Goal: Communication & Community: Ask a question

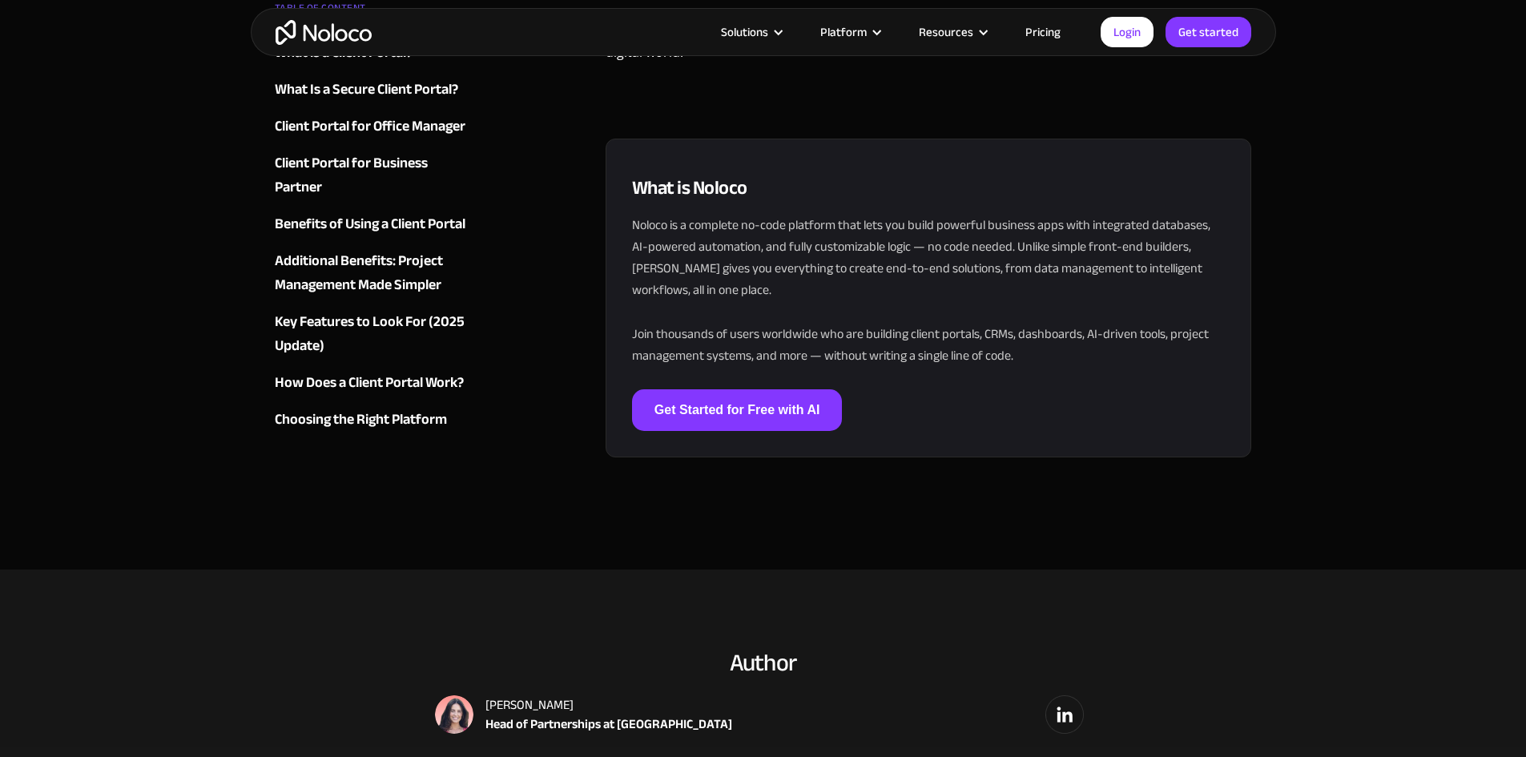
scroll to position [6946, 0]
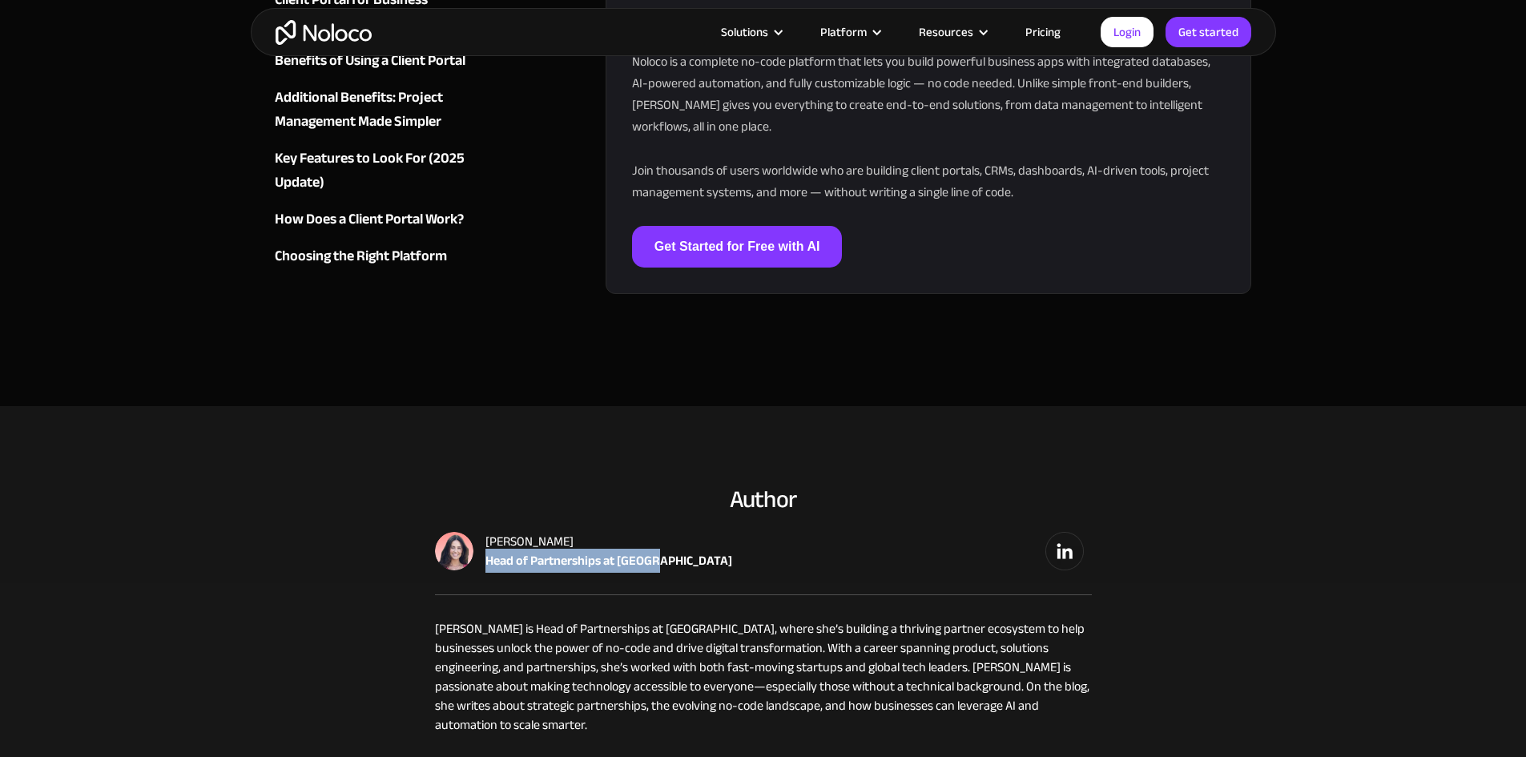
drag, startPoint x: 487, startPoint y: 525, endPoint x: 655, endPoint y: 526, distance: 168.2
click at [655, 551] on div "Head of Partnerships at [GEOGRAPHIC_DATA]" at bounding box center [608, 560] width 247 height 19
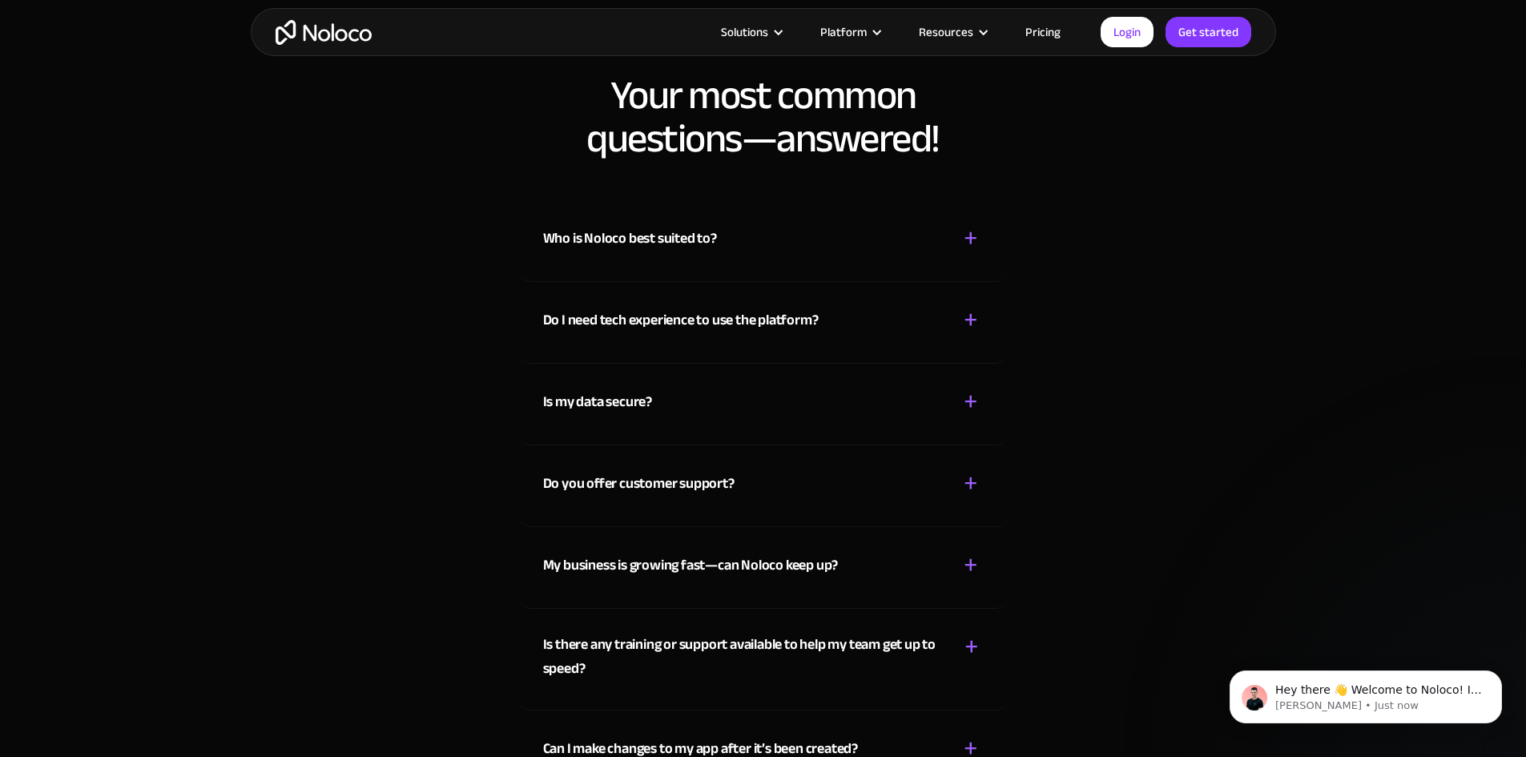
scroll to position [0, 0]
click at [1419, 693] on p "Hey there 👋 Welcome to Noloco! If you have any questions, just reply to this me…" at bounding box center [1378, 690] width 207 height 16
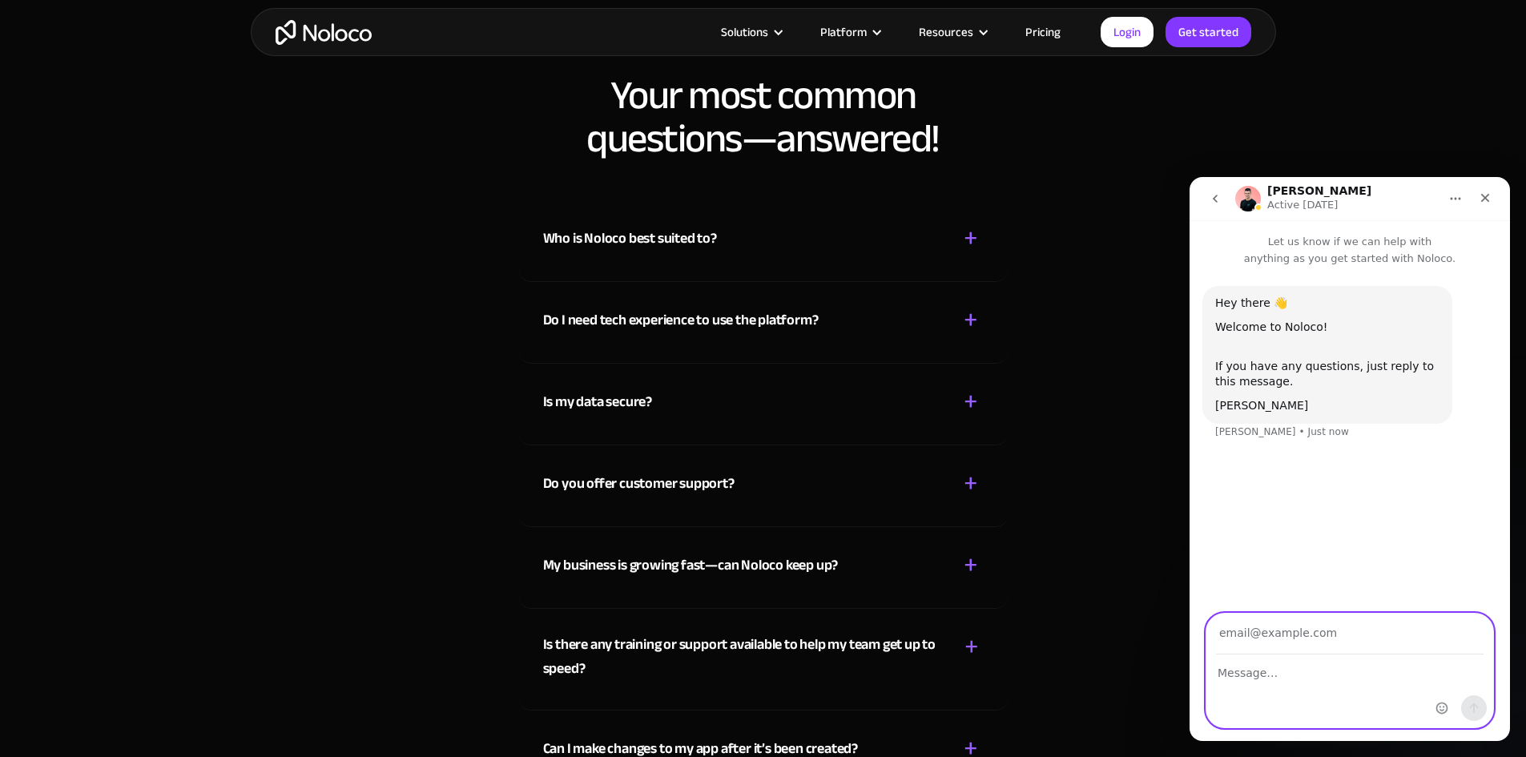
click at [1318, 669] on textarea "Message…" at bounding box center [1349, 668] width 287 height 27
paste textarea "enter"
type textarea "enter"
drag, startPoint x: 1306, startPoint y: 670, endPoint x: 1163, endPoint y: 670, distance: 143.4
click html "[PERSON_NAME] Active [DATE] Let us know if we can help with anything as you get…"
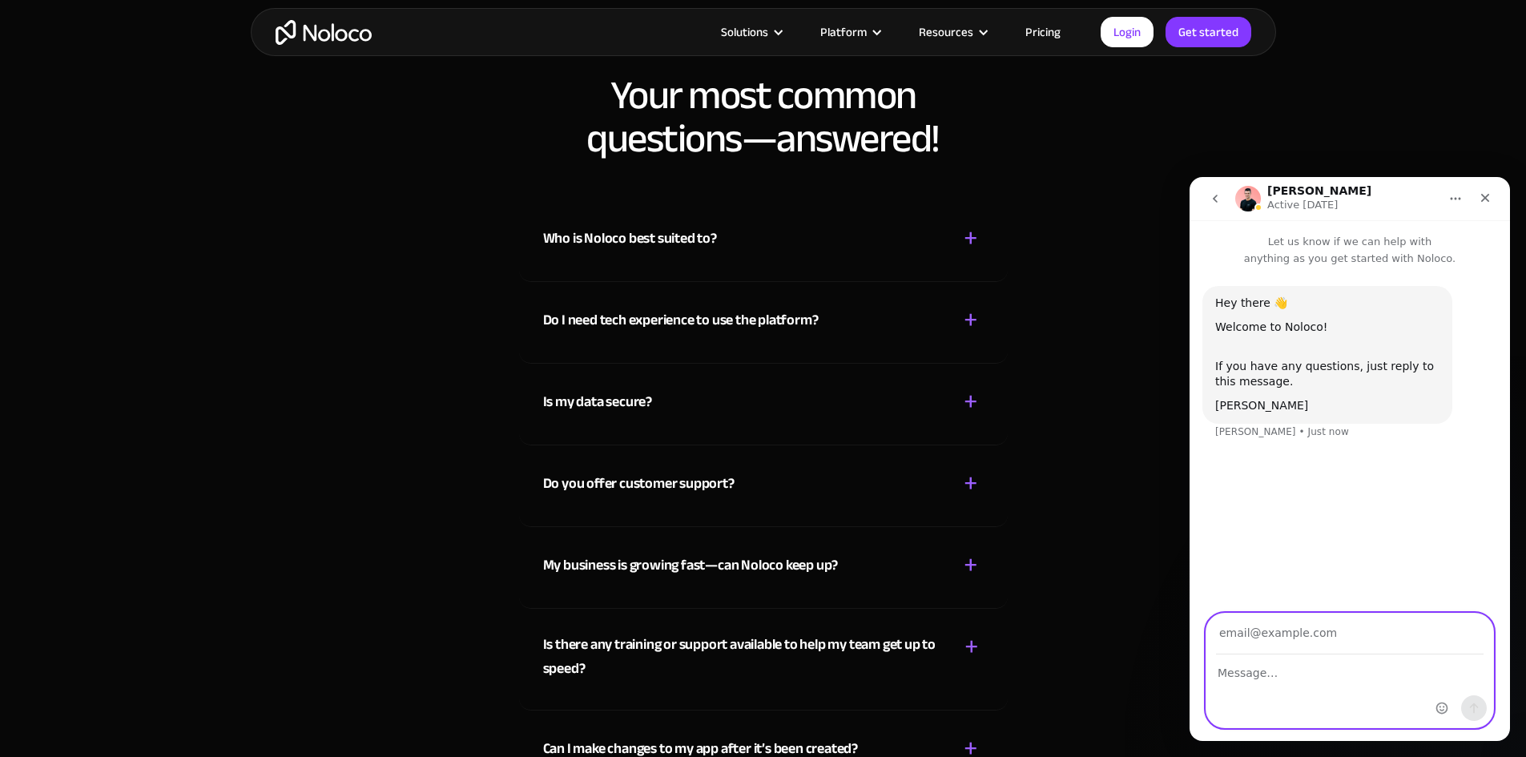
paste textarea "Microsoft portal client solutions enter"
type textarea "Microsoft portal client solutions enter"
click at [1383, 642] on input "Your email" at bounding box center [1350, 634] width 268 height 41
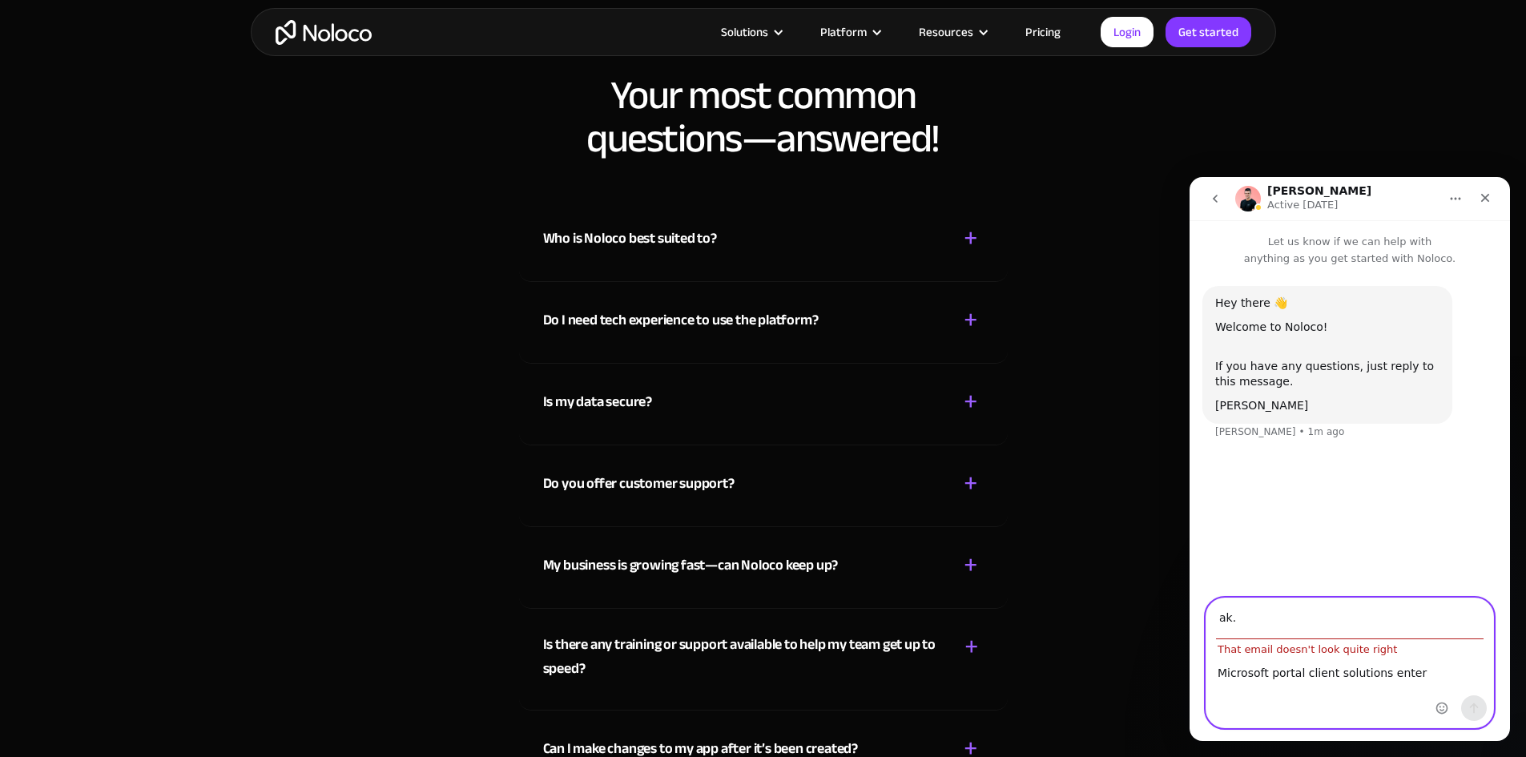
drag, startPoint x: 1268, startPoint y: 620, endPoint x: 1176, endPoint y: 620, distance: 92.1
click html "[PERSON_NAME] Active [DATE] Let us know if we can help with anything as you get…"
paste input "[EMAIL_ADDRESS][DOMAIN_NAME]"
type input "[EMAIL_ADDRESS][DOMAIN_NAME]"
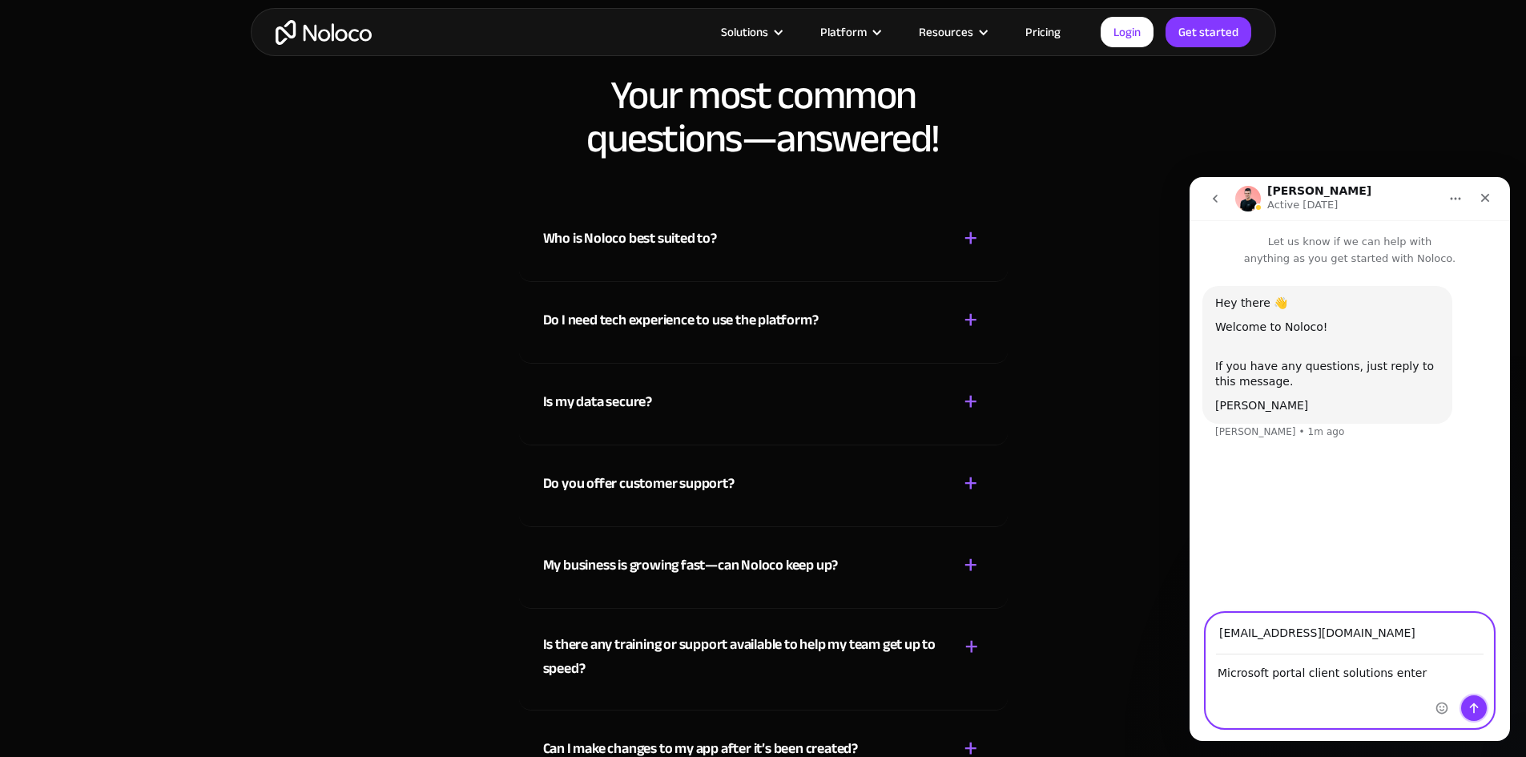
click at [1477, 703] on icon "Send a message…" at bounding box center [1473, 708] width 13 height 13
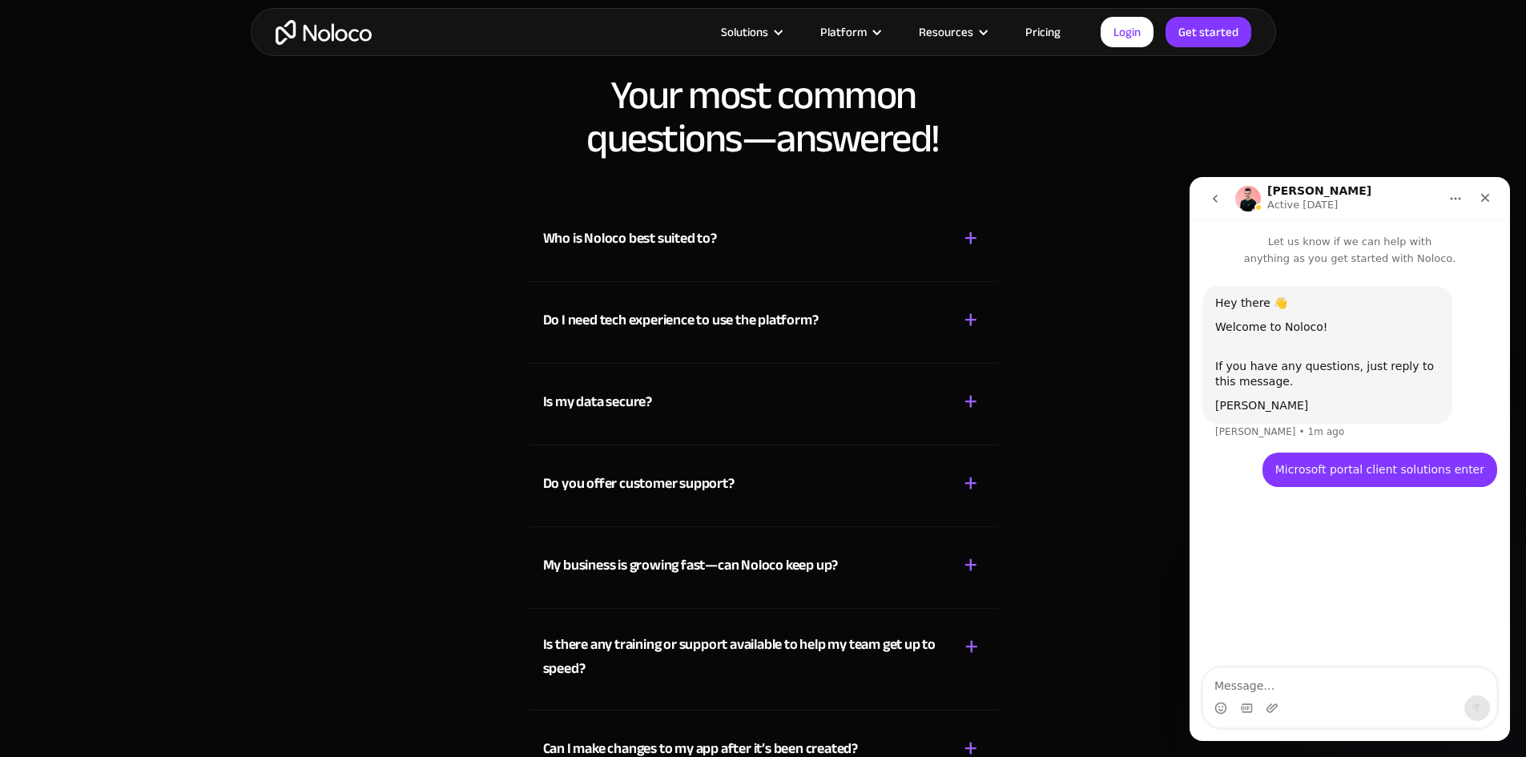
click at [1277, 682] on textarea "Message…" at bounding box center [1349, 681] width 293 height 27
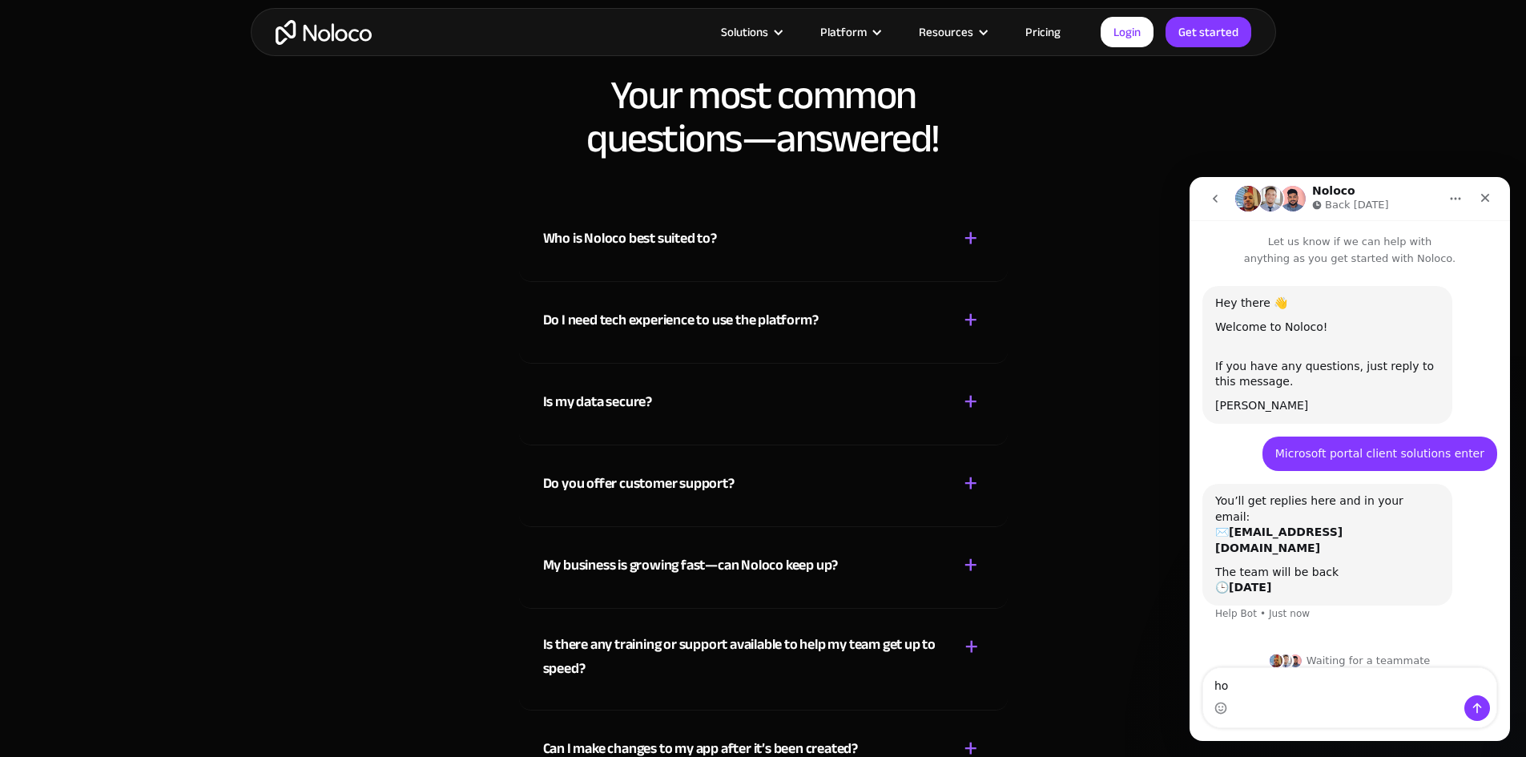
type textarea "h"
drag, startPoint x: 1298, startPoint y: 455, endPoint x: 1485, endPoint y: 453, distance: 187.5
click at [1485, 453] on div "Microsoft portal client solutions enter • Just now" at bounding box center [1379, 454] width 235 height 35
copy div "Microsoft portal client solutions enter"
click at [1290, 692] on textarea "Message…" at bounding box center [1349, 681] width 293 height 27
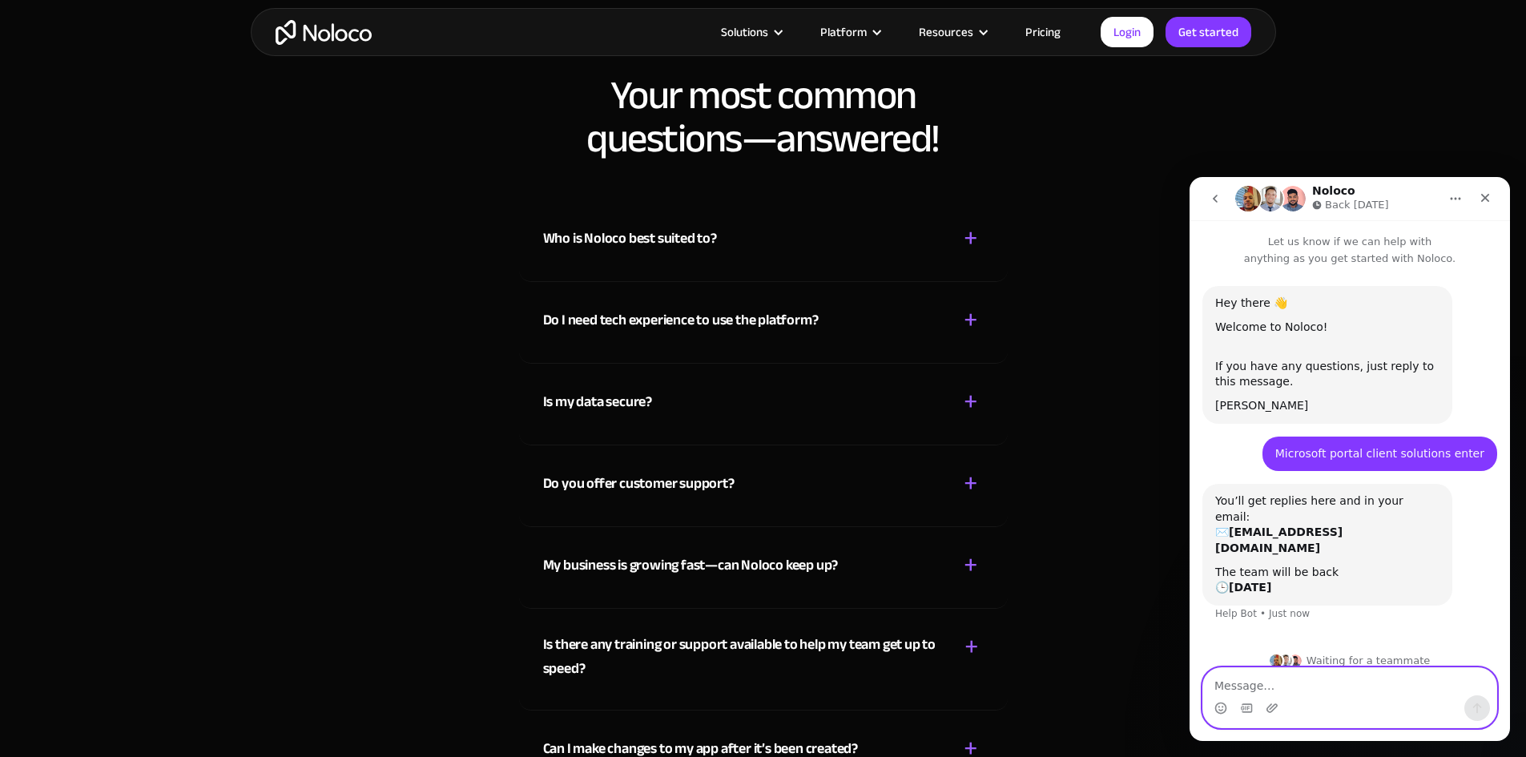
paste textarea "Microsoft portal client solutions enter"
drag, startPoint x: 1214, startPoint y: 687, endPoint x: 1232, endPoint y: 688, distance: 18.4
click at [1214, 686] on textarea "Microsoft portal client solutions enter" at bounding box center [1349, 681] width 293 height 27
type textarea "how to Microsoft portal client solutions enter"
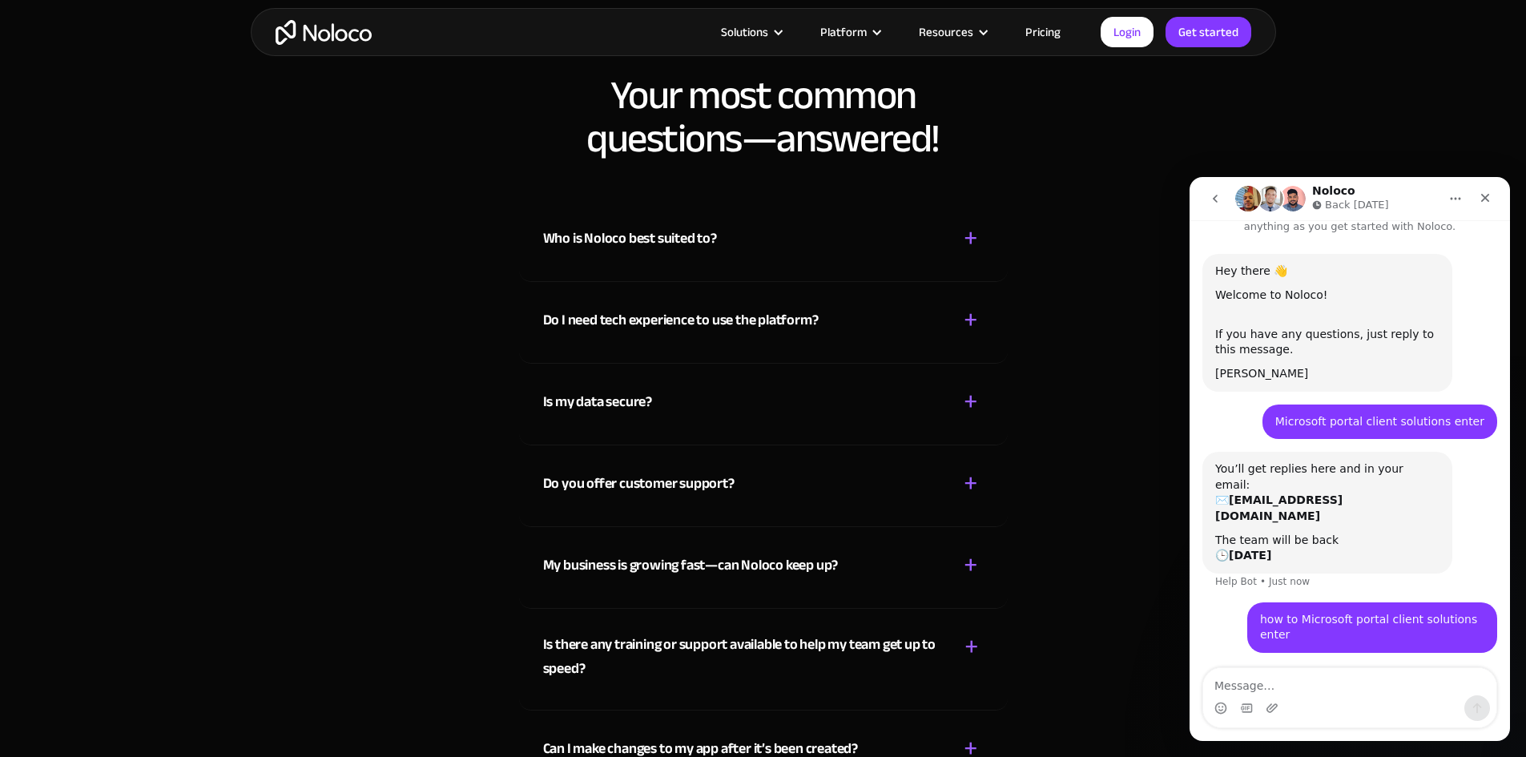
click at [1326, 493] on b "[EMAIL_ADDRESS][DOMAIN_NAME]" at bounding box center [1278, 507] width 127 height 29
drag, startPoint x: 1355, startPoint y: 485, endPoint x: 1257, endPoint y: 485, distance: 97.7
click at [1237, 484] on div "You’ll get replies here and in your email: ✉️ [EMAIL_ADDRESS][DOMAIN_NAME]" at bounding box center [1327, 492] width 224 height 62
click at [1380, 489] on div "You’ll get replies here and in your email: ✉️ [EMAIL_ADDRESS][DOMAIN_NAME]" at bounding box center [1327, 492] width 224 height 62
click at [1492, 194] on div "Close" at bounding box center [1485, 197] width 29 height 29
